Goal: Task Accomplishment & Management: Use online tool/utility

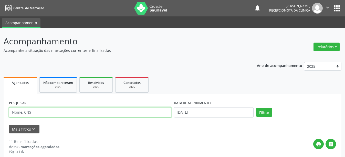
click at [69, 111] on input "text" at bounding box center [90, 112] width 162 height 10
type input "9"
type input "898004180313393"
click at [256, 108] on button "Filtrar" at bounding box center [264, 112] width 16 height 9
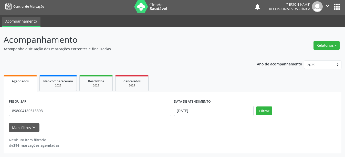
click at [343, 89] on div "Acompanhamento Acompanhe a situação das marcações correntes e finalizadas Relat…" at bounding box center [172, 92] width 345 height 130
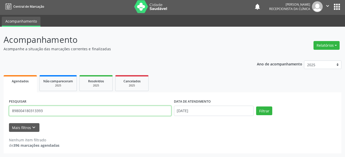
click at [49, 112] on input "898004180313393" at bounding box center [90, 111] width 162 height 10
type input "700603971359263"
click at [256, 106] on button "Filtrar" at bounding box center [264, 110] width 16 height 9
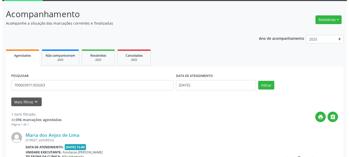
scroll to position [75, 0]
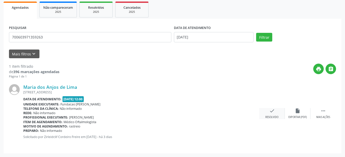
click at [273, 115] on div "check Resolvido" at bounding box center [272, 113] width 26 height 11
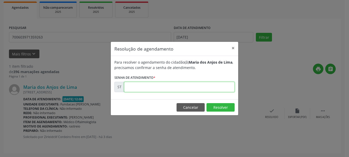
click at [140, 86] on input "text" at bounding box center [179, 87] width 111 height 10
type input "00025150"
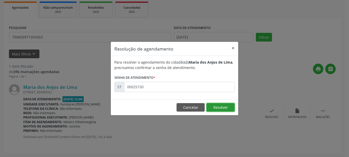
click at [228, 110] on button "Resolver" at bounding box center [221, 107] width 28 height 9
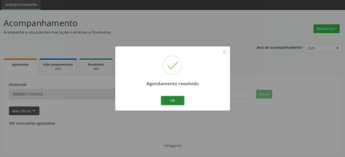
click at [177, 99] on button "Ok" at bounding box center [172, 100] width 23 height 9
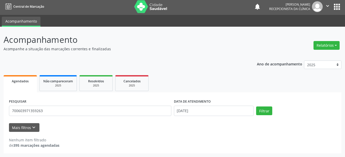
scroll to position [2, 0]
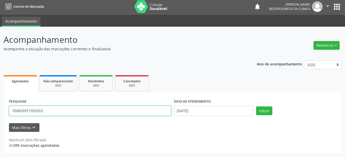
click at [49, 113] on input "700603971359263" at bounding box center [90, 111] width 162 height 10
type input "700600456021662"
click at [256, 106] on button "Filtrar" at bounding box center [264, 110] width 16 height 9
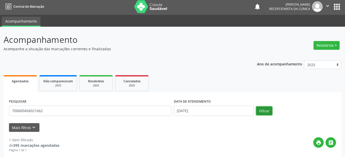
click at [263, 114] on button "Filtrar" at bounding box center [264, 110] width 16 height 9
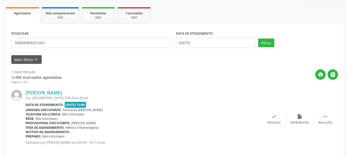
scroll to position [75, 0]
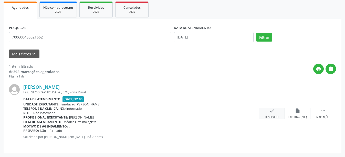
click at [272, 114] on div "check Resolvido" at bounding box center [272, 113] width 26 height 11
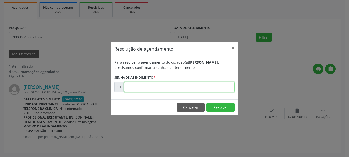
click at [161, 84] on input "text" at bounding box center [179, 87] width 111 height 10
type input "00026280"
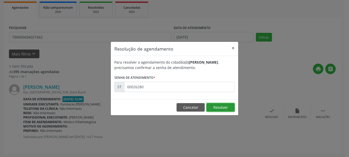
click at [228, 106] on button "Resolver" at bounding box center [221, 107] width 28 height 9
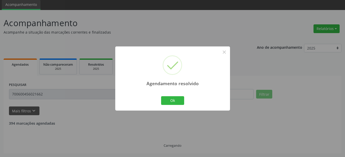
scroll to position [2, 0]
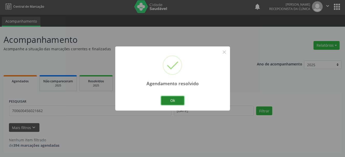
click at [164, 97] on button "Ok" at bounding box center [172, 100] width 23 height 9
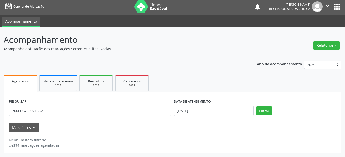
click at [51, 116] on div "PESQUISAR 700600456021662" at bounding box center [90, 109] width 165 height 22
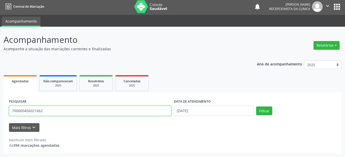
click at [51, 114] on input "700600456021662" at bounding box center [90, 111] width 162 height 10
click at [256, 106] on button "Filtrar" at bounding box center [264, 110] width 16 height 9
click at [54, 112] on input "706809249380921" at bounding box center [90, 111] width 162 height 10
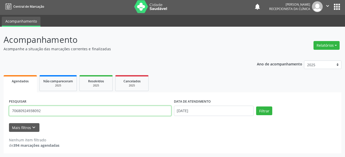
type input "706809249380921"
click at [256, 106] on button "Filtrar" at bounding box center [264, 110] width 16 height 9
click at [54, 107] on input "706809249380921" at bounding box center [90, 111] width 162 height 10
type input "706203563575667"
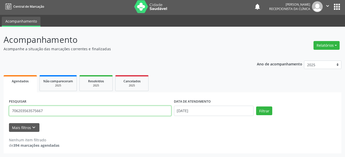
click at [256, 106] on button "Filtrar" at bounding box center [264, 110] width 16 height 9
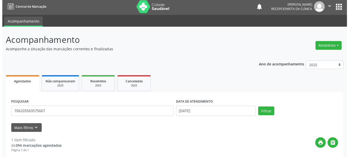
scroll to position [75, 0]
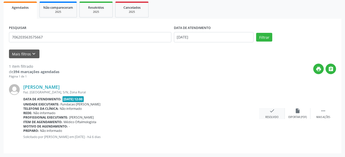
click at [272, 113] on div "check Resolvido" at bounding box center [272, 113] width 26 height 11
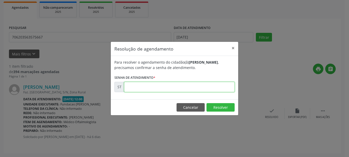
click at [188, 85] on input "text" at bounding box center [179, 87] width 111 height 10
type input "00024134"
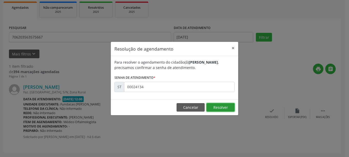
click at [224, 109] on button "Resolver" at bounding box center [221, 107] width 28 height 9
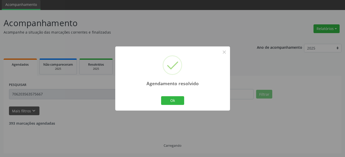
click at [163, 92] on div "Agendamento resolvido × Ok Cancel" at bounding box center [172, 78] width 115 height 64
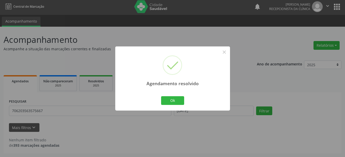
scroll to position [2, 0]
click at [168, 101] on button "Ok" at bounding box center [172, 100] width 23 height 9
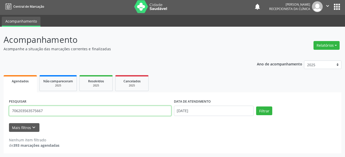
click at [25, 115] on input "706203563575667" at bounding box center [90, 111] width 162 height 10
click at [47, 109] on input "706203563575667" at bounding box center [90, 111] width 162 height 10
type input "700504767756359"
click at [256, 106] on button "Filtrar" at bounding box center [264, 110] width 16 height 9
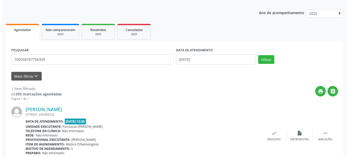
scroll to position [75, 0]
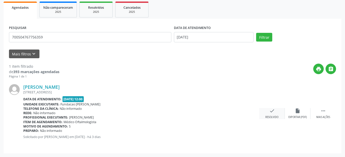
click at [267, 115] on div "check Resolvido" at bounding box center [272, 113] width 26 height 11
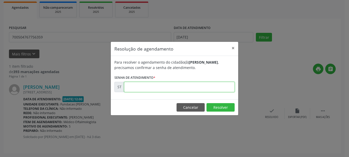
click at [133, 89] on input "text" at bounding box center [179, 87] width 111 height 10
type input "00024912"
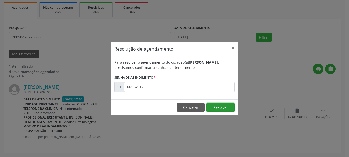
click at [218, 111] on button "Resolver" at bounding box center [221, 107] width 28 height 9
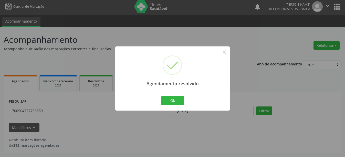
scroll to position [2, 0]
click at [182, 102] on button "Ok" at bounding box center [172, 100] width 23 height 9
